Goal: Task Accomplishment & Management: Manage account settings

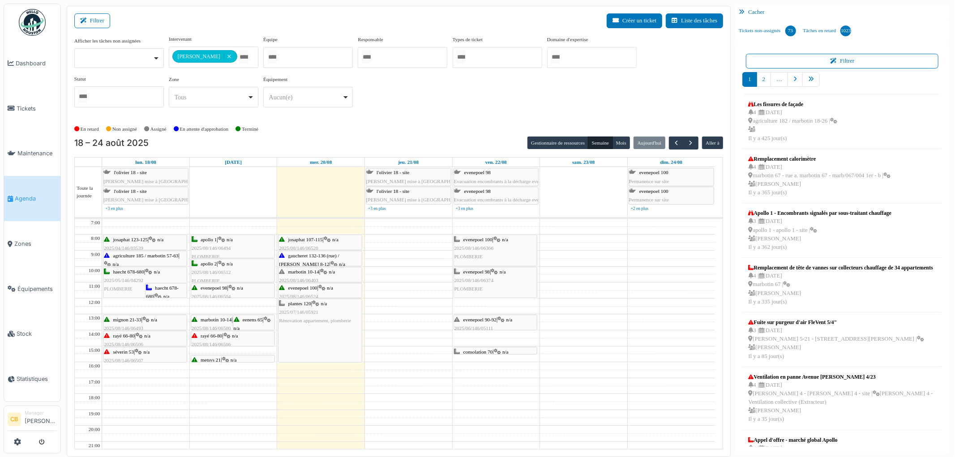
click at [237, 341] on div "rayé 66-80 | n/a 2025/08/146/06506 Vérification provenance odeur de gaz dans l'…" at bounding box center [233, 357] width 82 height 51
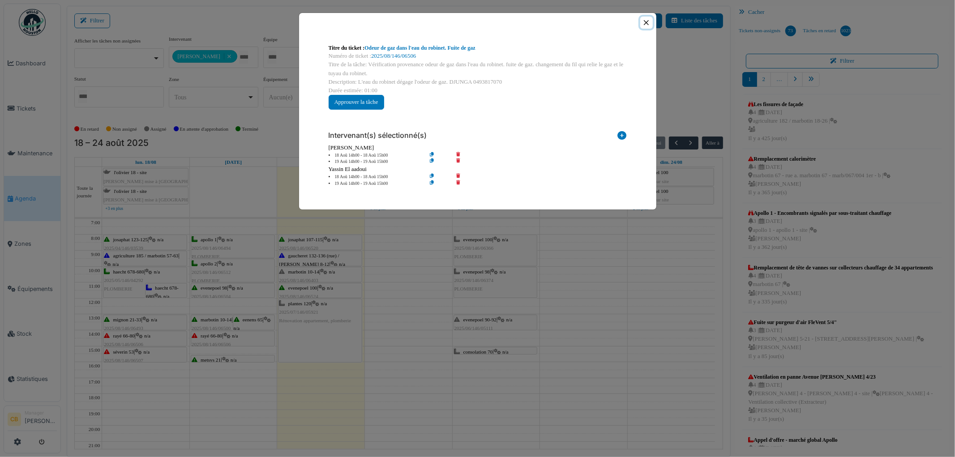
click at [646, 23] on button "Close" at bounding box center [646, 23] width 12 height 12
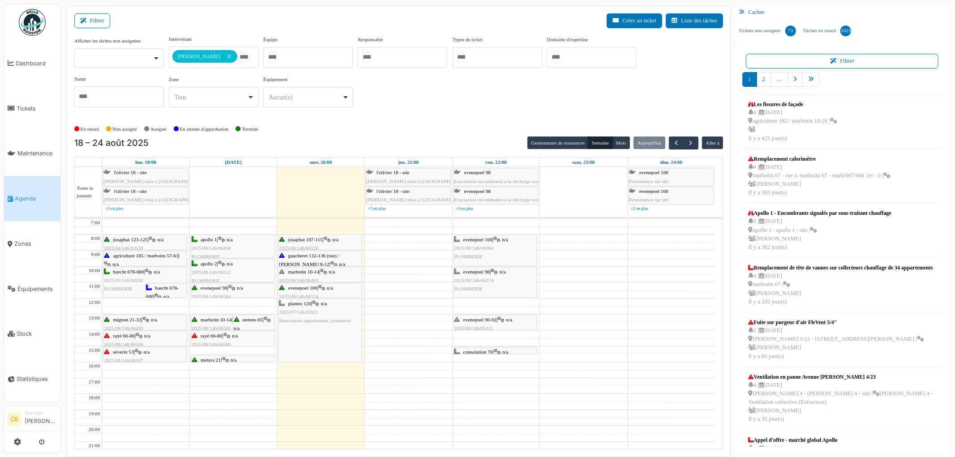
click at [28, 205] on link "Agenda" at bounding box center [32, 198] width 56 height 45
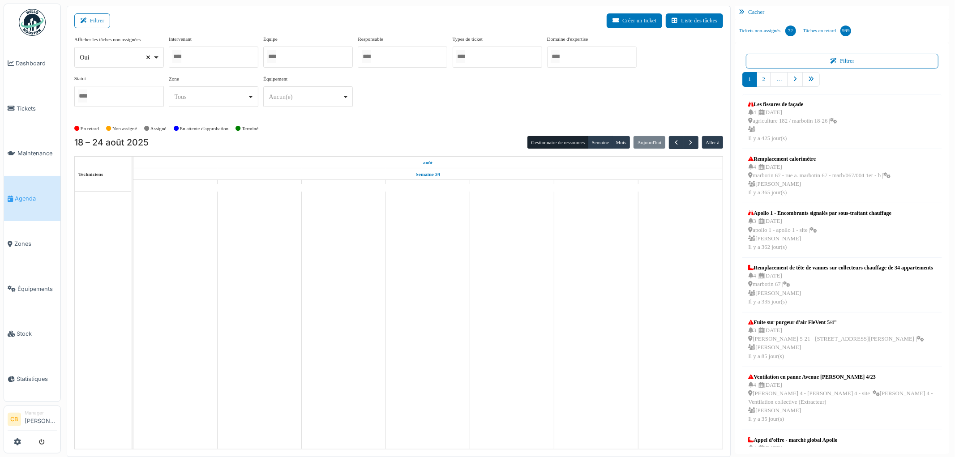
select select
click at [275, 52] on input "Tous" at bounding box center [271, 56] width 9 height 13
click at [398, 101] on div "Afficher les tâches non assignées Oui Non Intervenant Abdelkader Ouriachi Abdel…" at bounding box center [398, 74] width 649 height 79
click at [602, 143] on button "Semaine" at bounding box center [600, 143] width 25 height 13
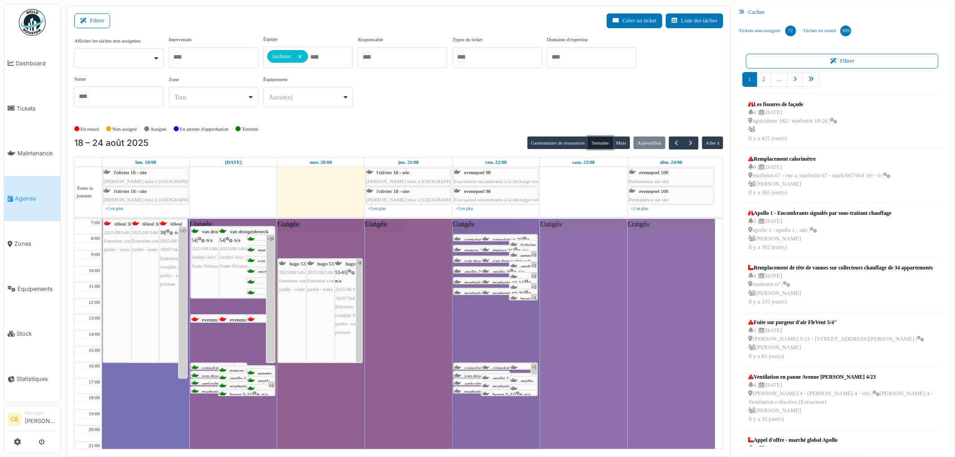
click at [590, 143] on button "Semaine" at bounding box center [600, 143] width 25 height 13
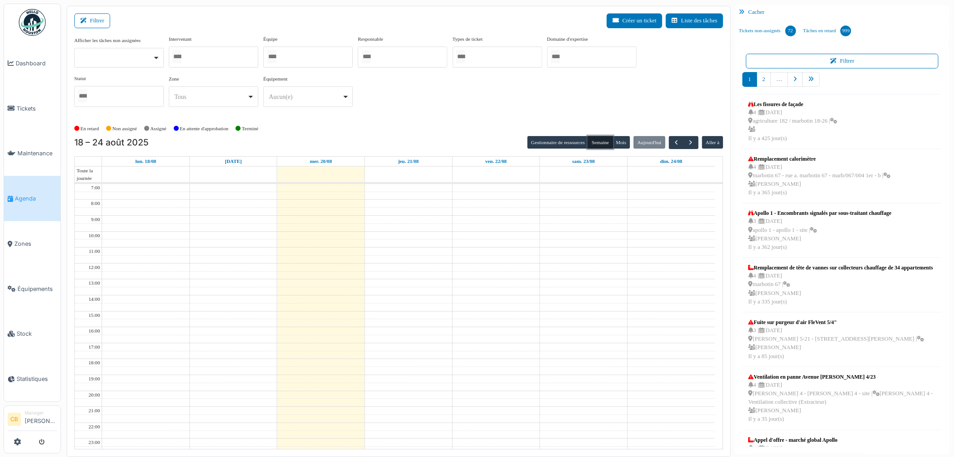
click at [288, 58] on div at bounding box center [308, 57] width 90 height 21
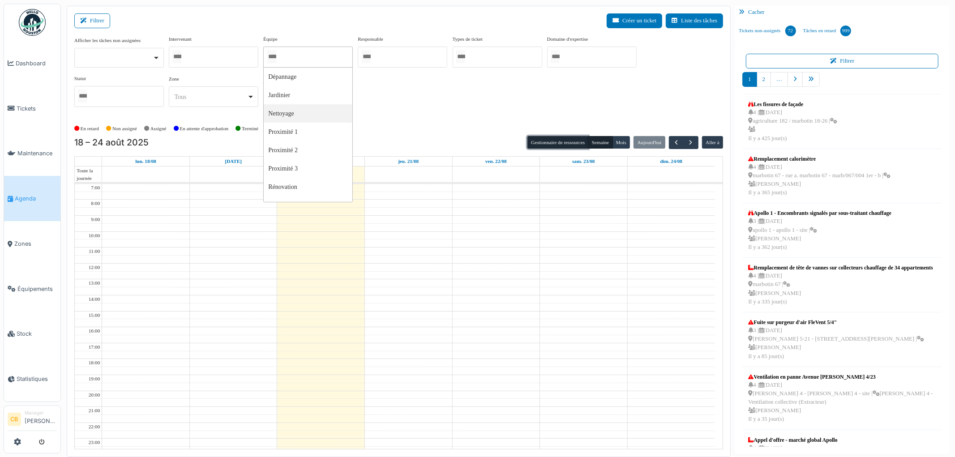
click at [543, 141] on button "Gestionnaire de ressources" at bounding box center [557, 142] width 61 height 13
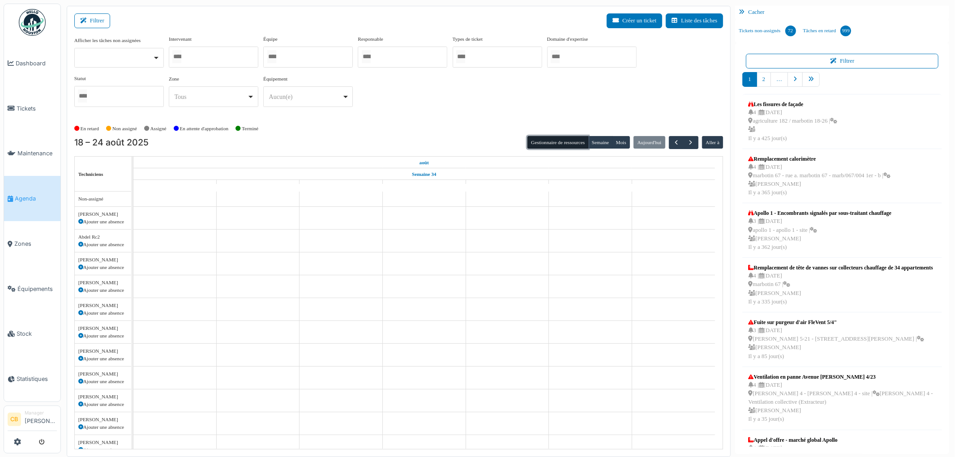
click at [293, 60] on div at bounding box center [308, 57] width 90 height 21
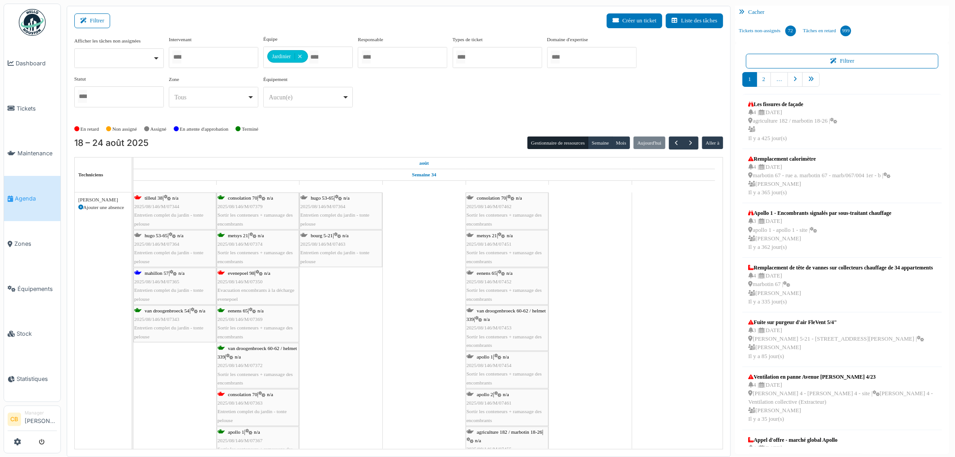
click at [415, 110] on div "Afficher les tâches non assignées Oui Non Intervenant Abdelkader Ouriachi Abdel…" at bounding box center [398, 74] width 649 height 79
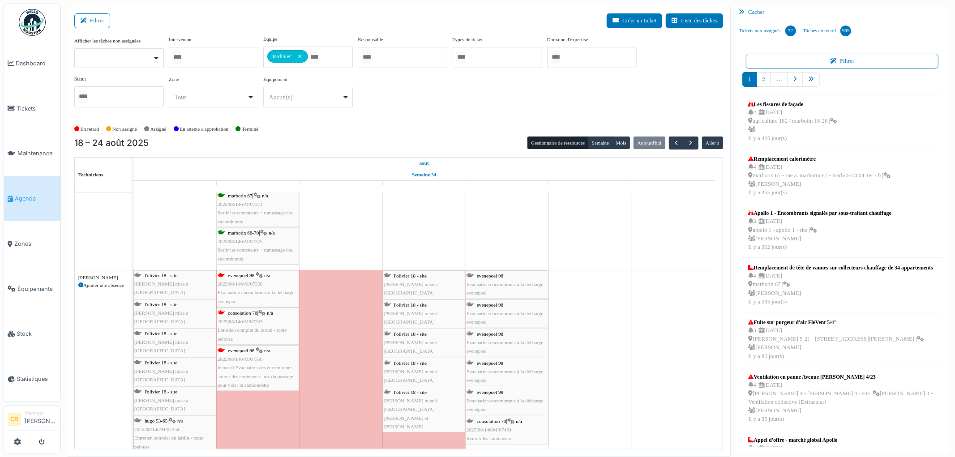
scroll to position [1592, 0]
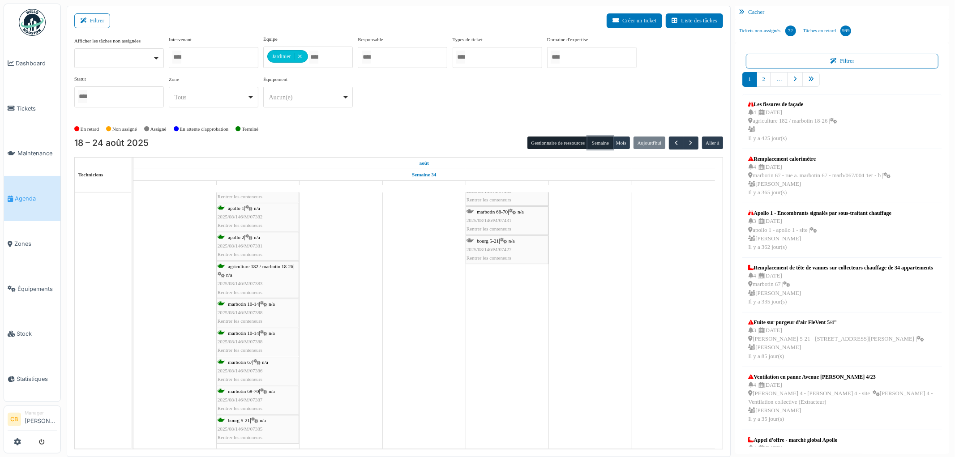
click at [598, 142] on button "Semaine" at bounding box center [600, 143] width 25 height 13
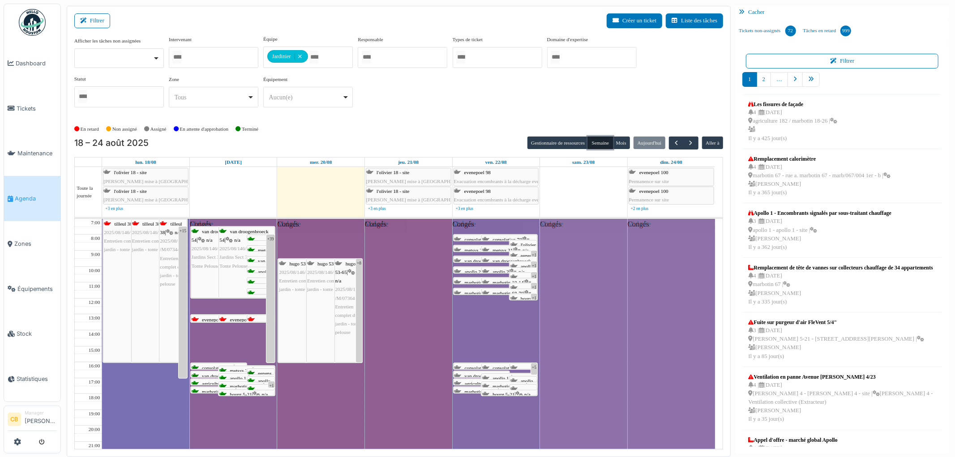
click at [596, 142] on button "Semaine" at bounding box center [600, 143] width 25 height 13
click at [544, 145] on button "Gestionnaire de ressources" at bounding box center [557, 143] width 61 height 13
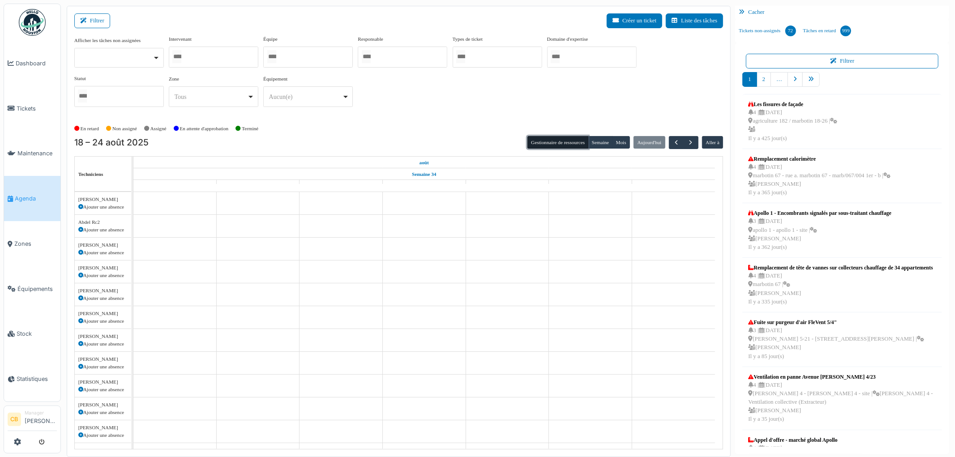
click at [295, 55] on div at bounding box center [308, 57] width 90 height 21
click at [389, 94] on div "Afficher les tâches non assignées Oui Non Intervenant Abdelkader Ouriachi Abdel…" at bounding box center [398, 74] width 649 height 79
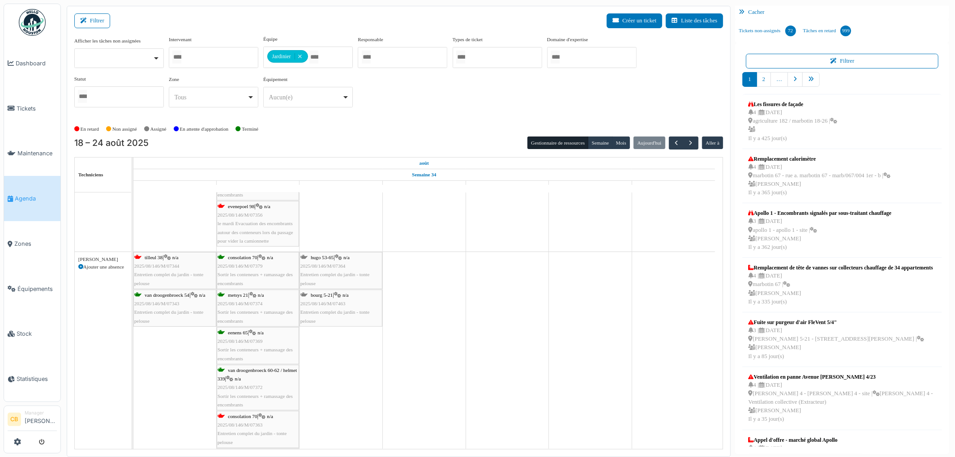
scroll to position [554, 0]
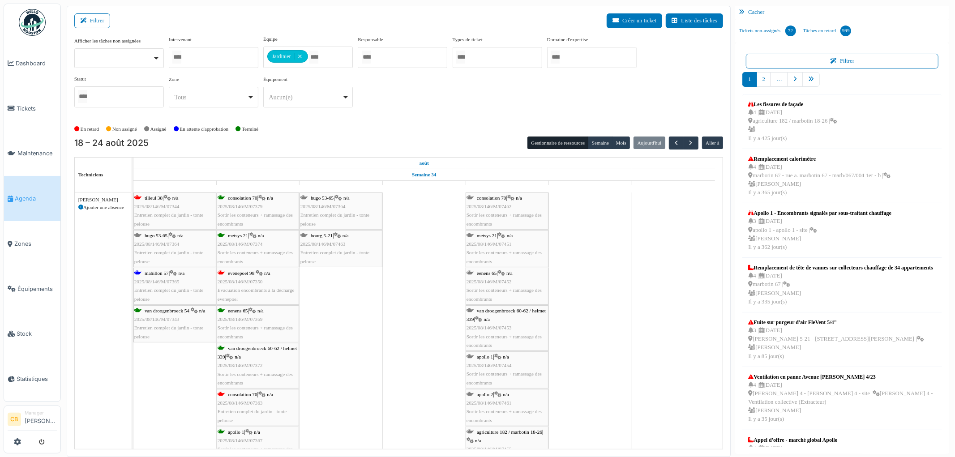
click at [368, 254] on span "Entretien complet du jardin - tonte pelouse" at bounding box center [334, 257] width 69 height 14
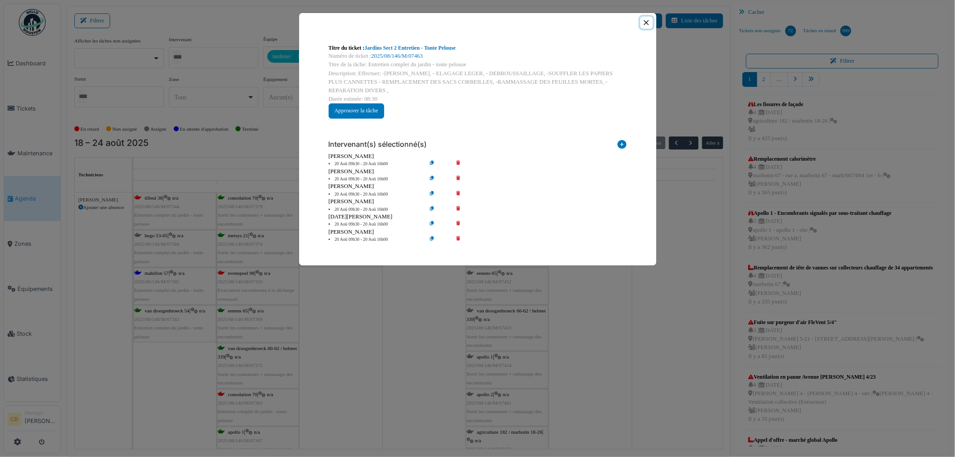
click at [643, 24] on button "Close" at bounding box center [646, 23] width 12 height 12
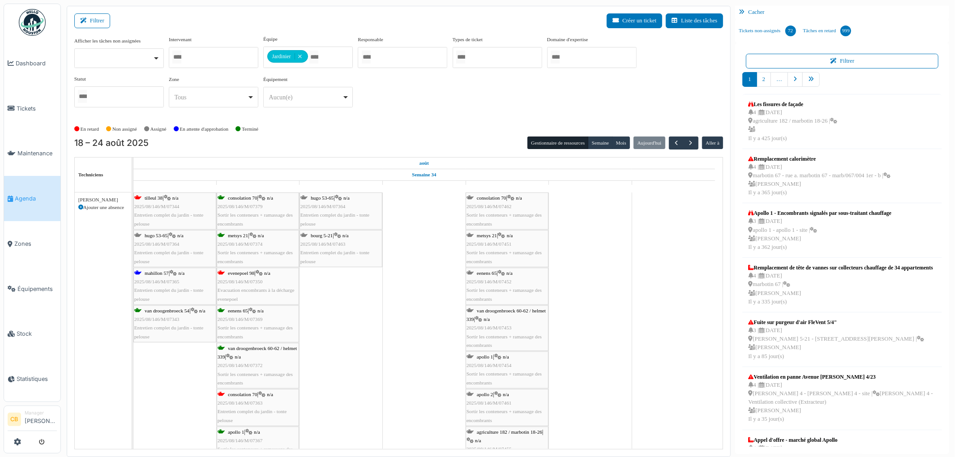
click at [492, 102] on div "Afficher les tâches non assignées Oui Non Intervenant Abdelkader Ouriachi Abdel…" at bounding box center [398, 74] width 649 height 79
